Goal: Transaction & Acquisition: Purchase product/service

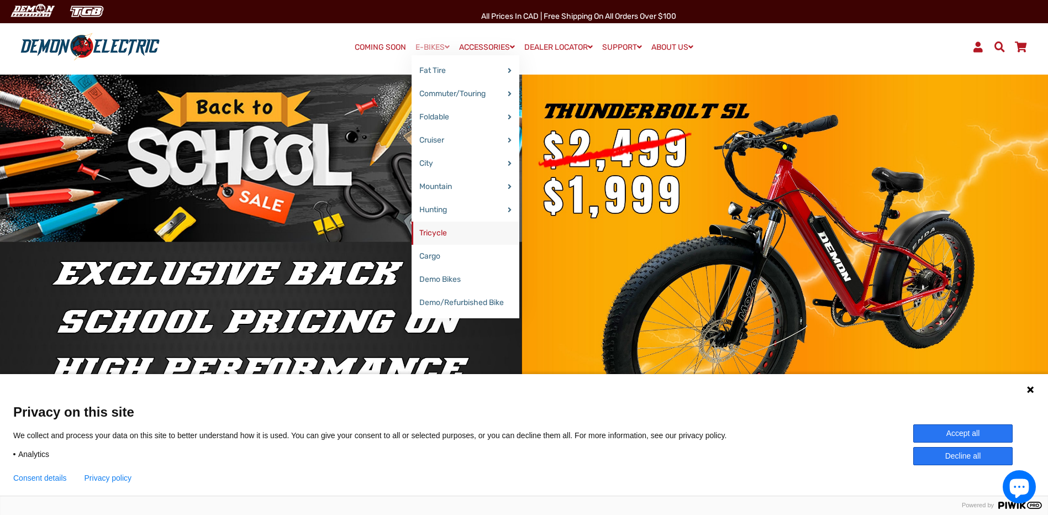
click at [425, 232] on link "Tricycle" at bounding box center [466, 233] width 108 height 23
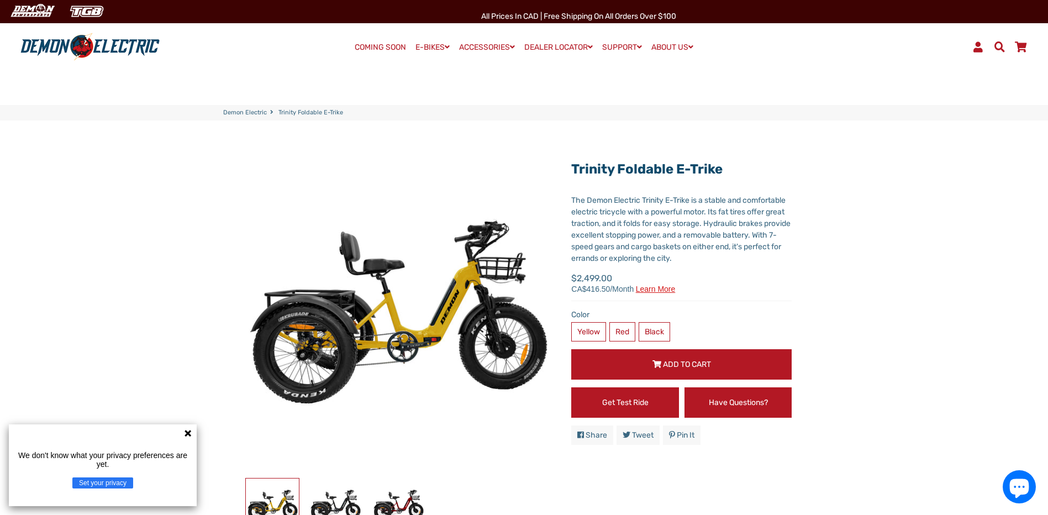
scroll to position [55, 0]
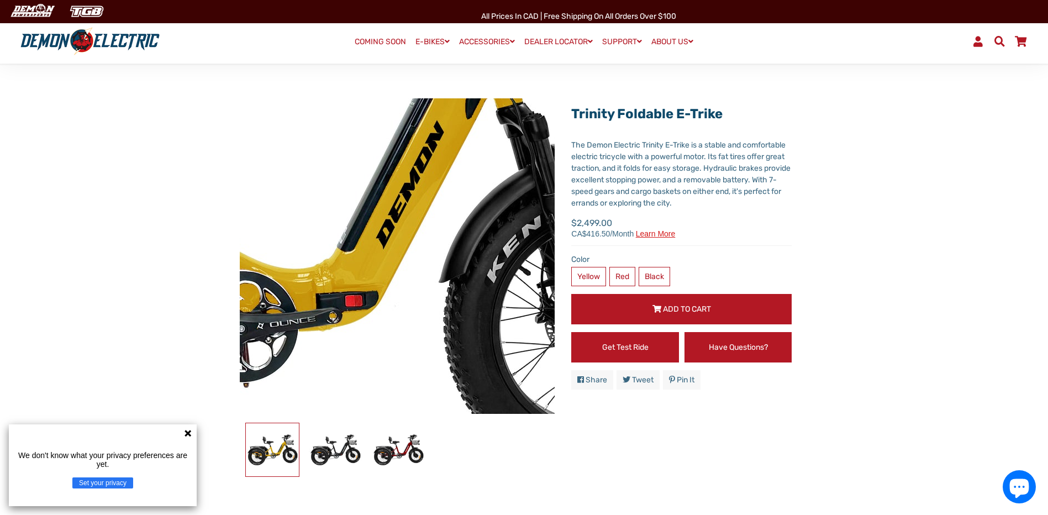
click at [465, 278] on img at bounding box center [223, 200] width 1132 height 1132
